Goal: Find contact information

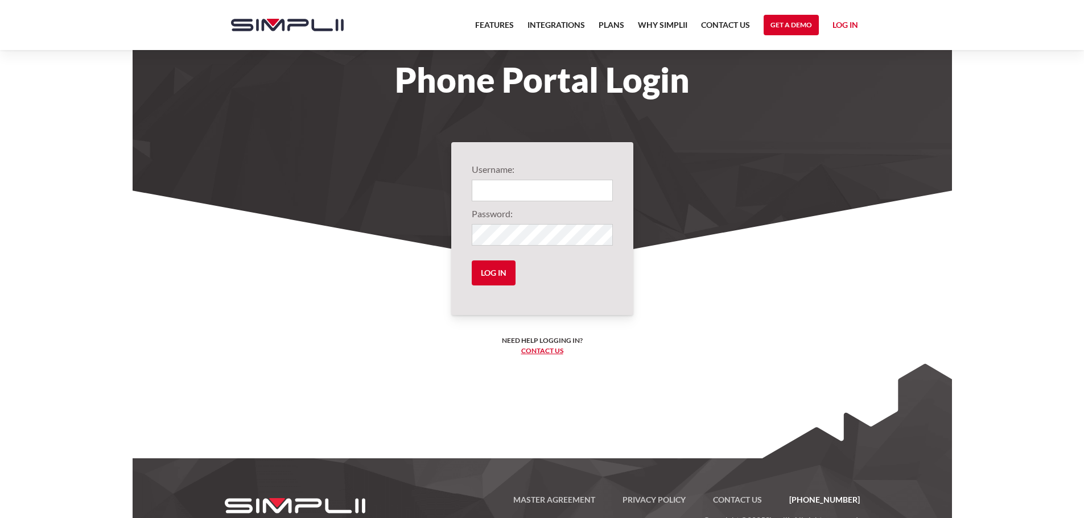
scroll to position [52, 0]
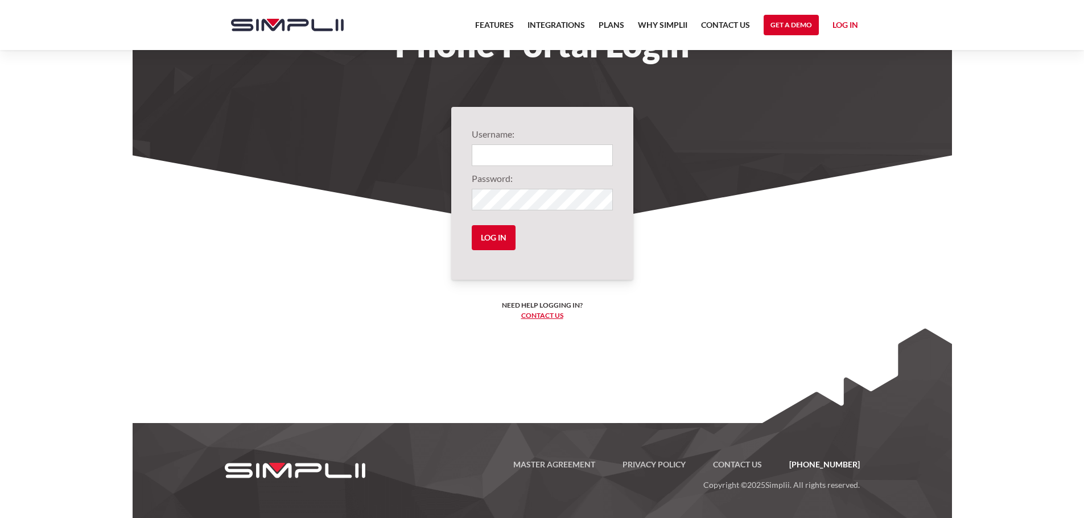
click at [551, 316] on link "Contact us" at bounding box center [542, 315] width 42 height 9
drag, startPoint x: 363, startPoint y: 212, endPoint x: 352, endPoint y: 207, distance: 12.0
